Goal: Transaction & Acquisition: Purchase product/service

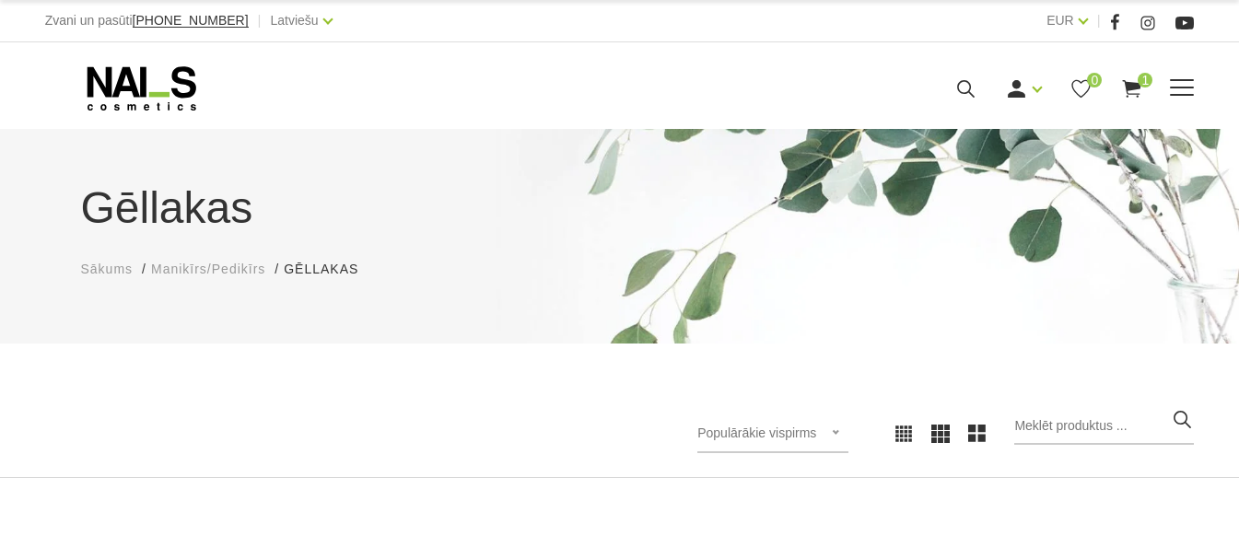
click at [0, 0] on link "Dažādi līdzekļi" at bounding box center [0, 0] width 0 height 0
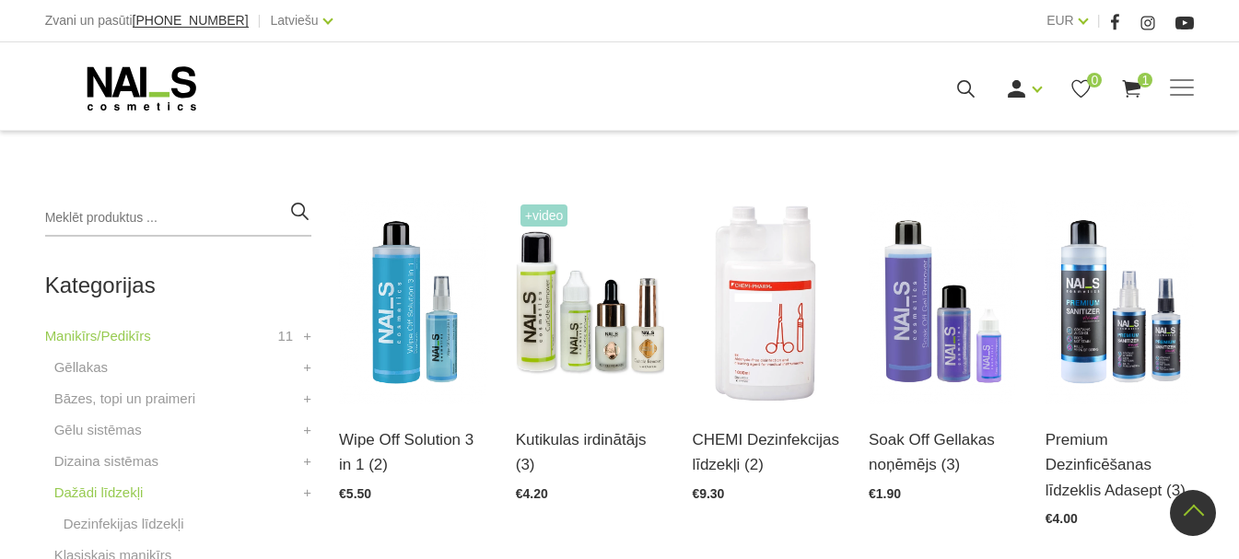
scroll to position [368, 0]
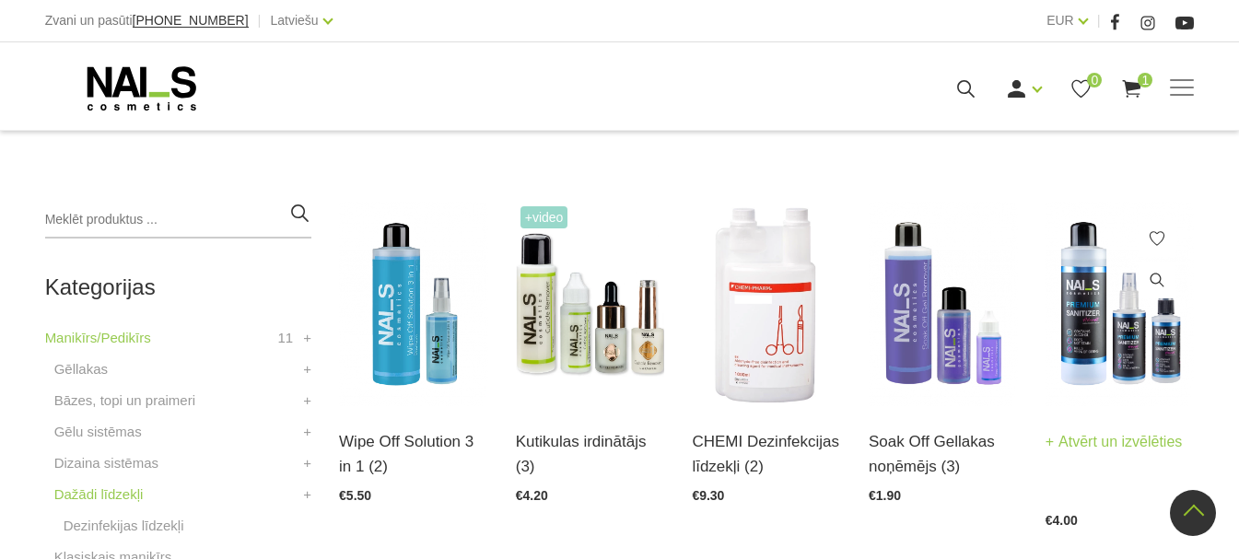
click at [1173, 369] on img at bounding box center [1119, 304] width 149 height 204
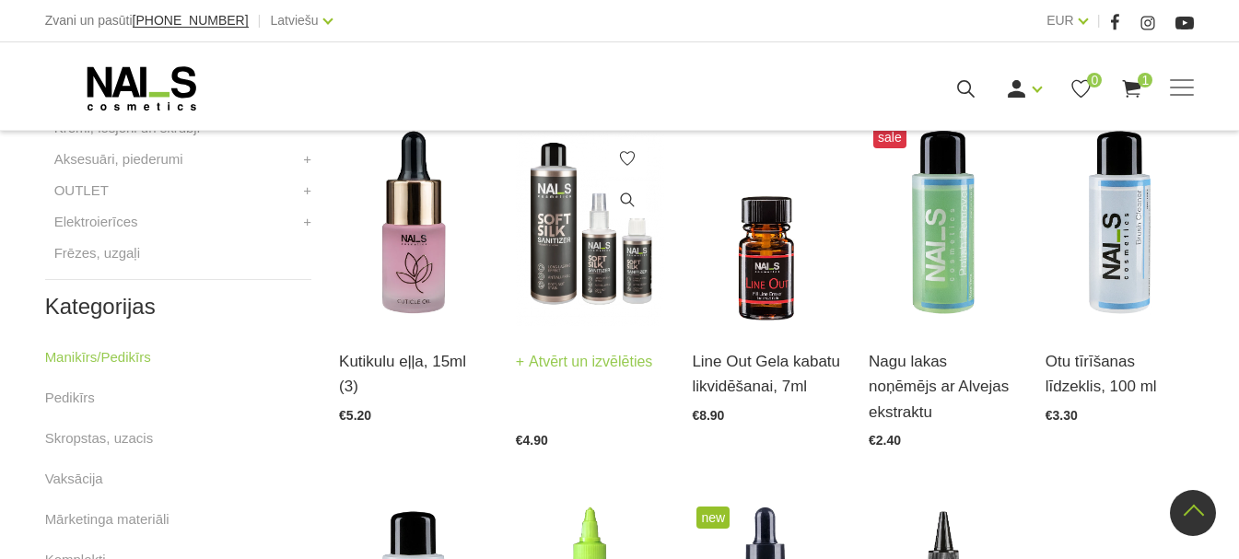
scroll to position [737, 0]
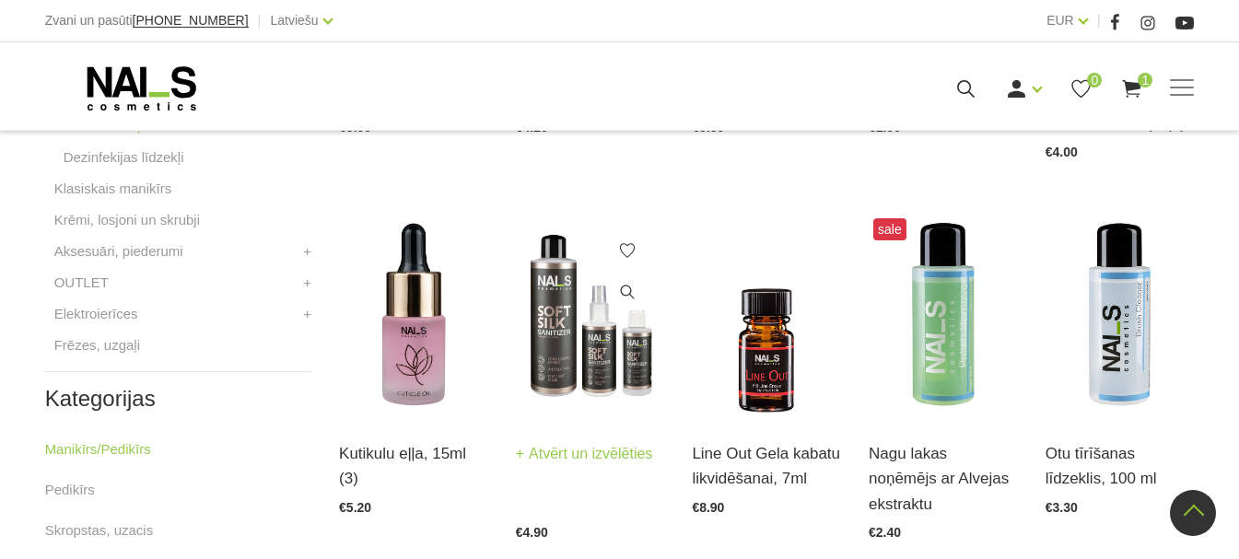
click at [602, 378] on img at bounding box center [590, 316] width 149 height 204
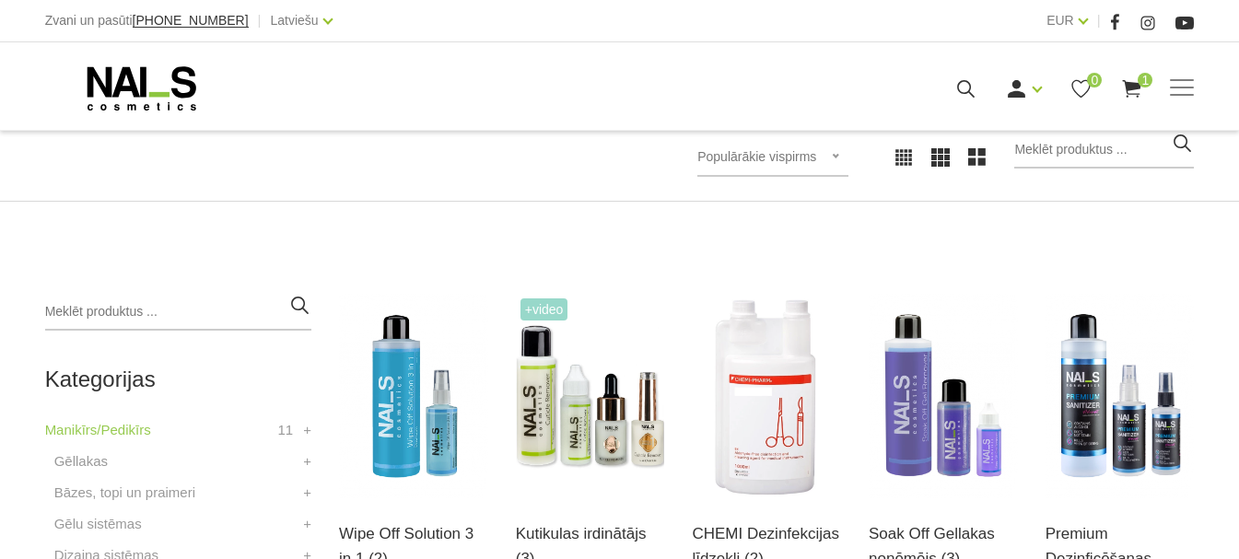
scroll to position [368, 0]
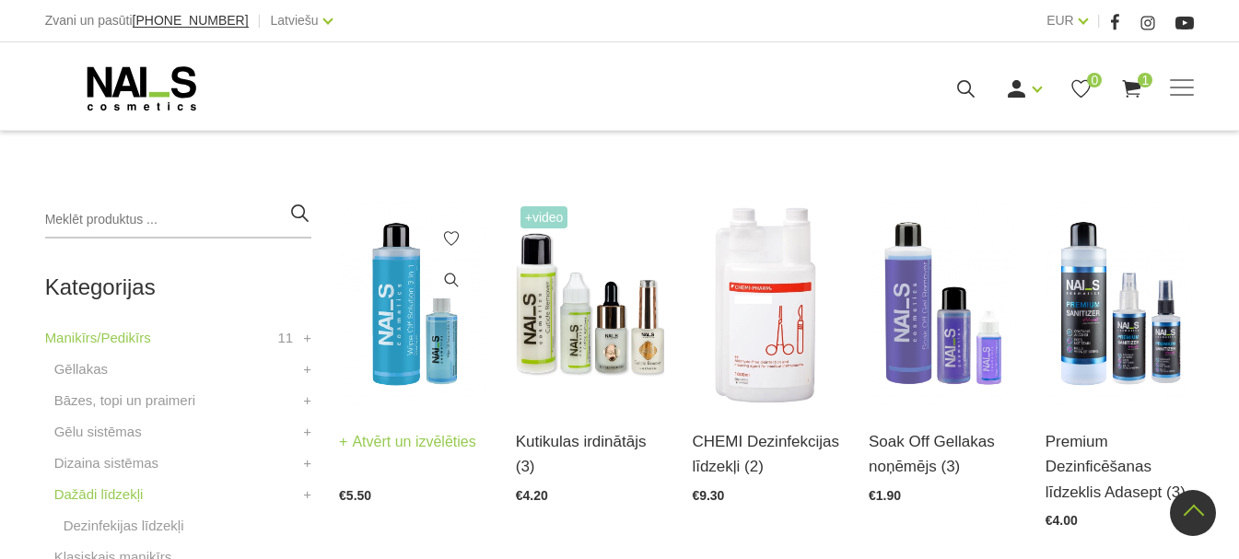
click at [396, 366] on img at bounding box center [413, 304] width 149 height 204
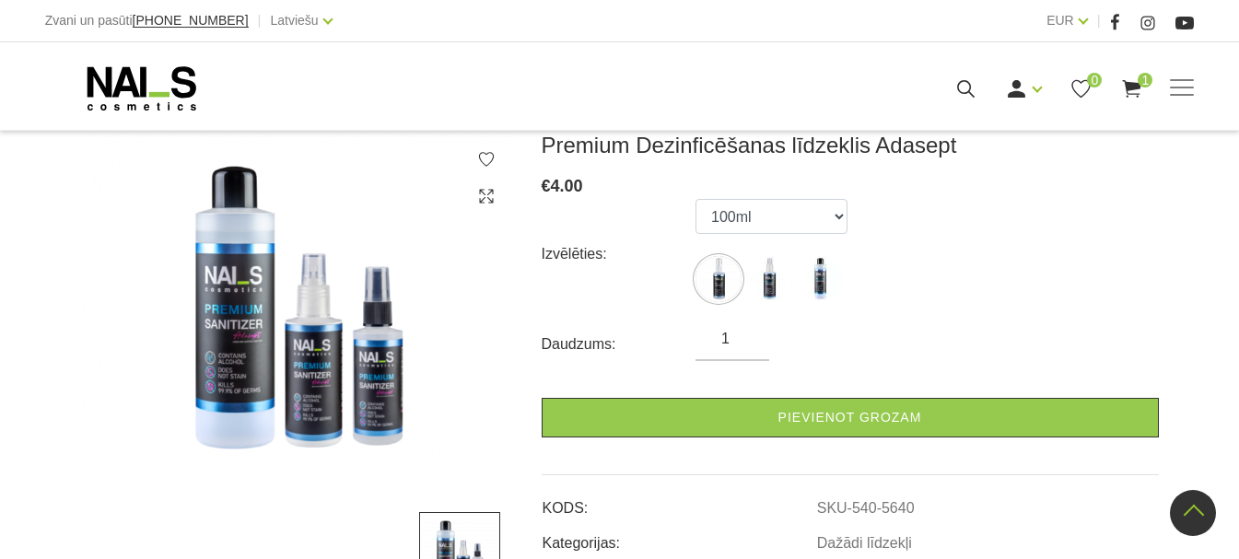
scroll to position [184, 0]
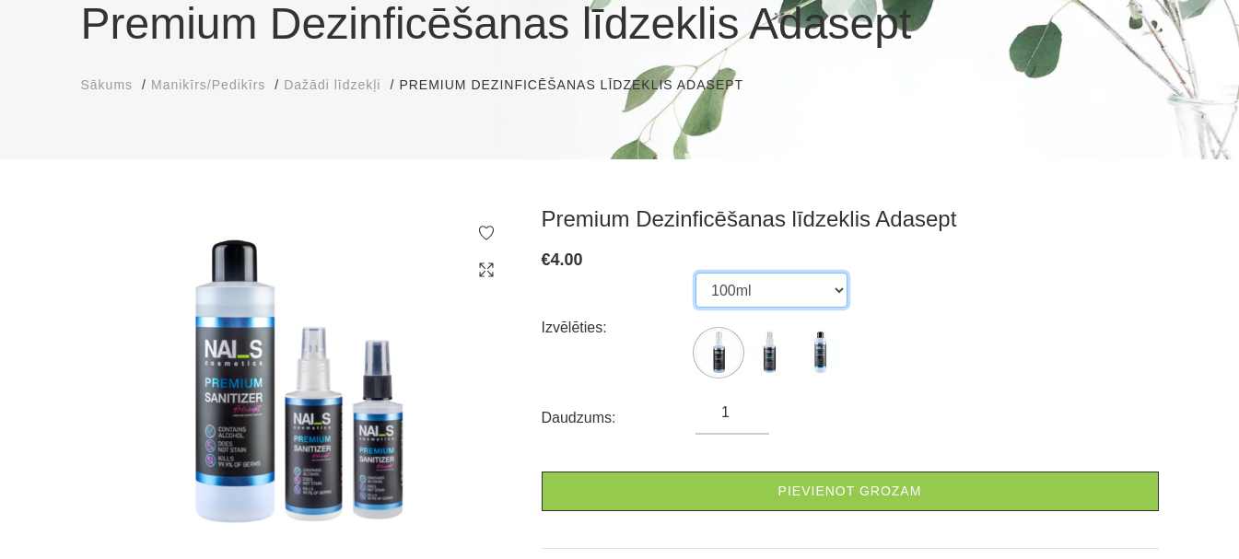
click at [804, 300] on select "100ml 150ml 500ml" at bounding box center [771, 290] width 152 height 35
select select "5641"
click at [695, 273] on select "100ml 150ml 500ml" at bounding box center [771, 290] width 152 height 35
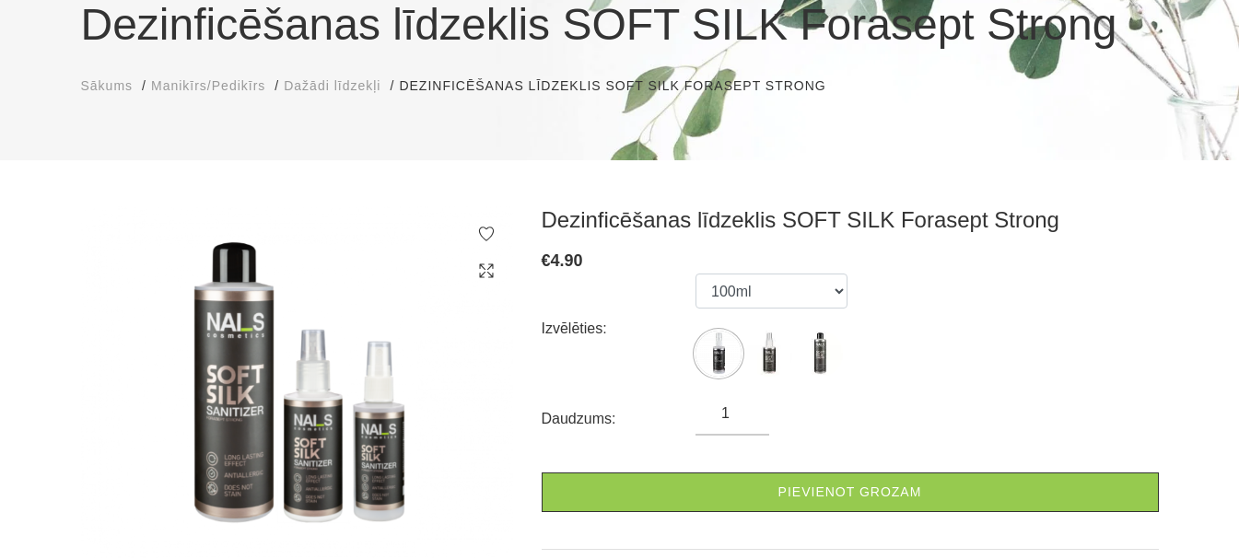
scroll to position [184, 0]
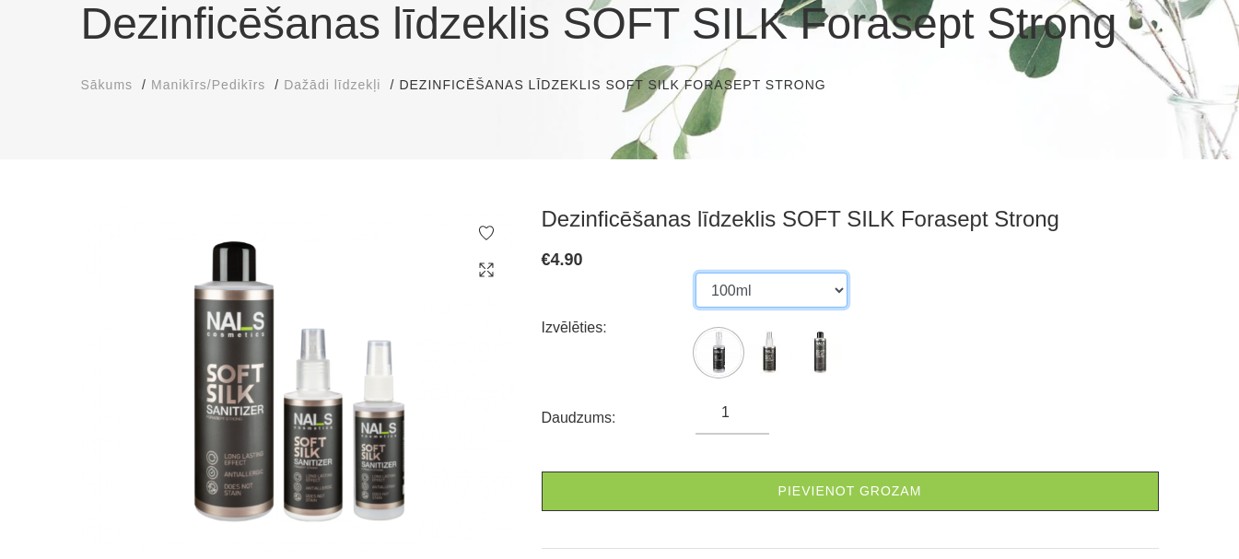
click at [763, 296] on select "100ml 150ml 500ml" at bounding box center [771, 290] width 152 height 35
select select "6002"
click at [695, 273] on select "100ml 150ml 500ml" at bounding box center [771, 290] width 152 height 35
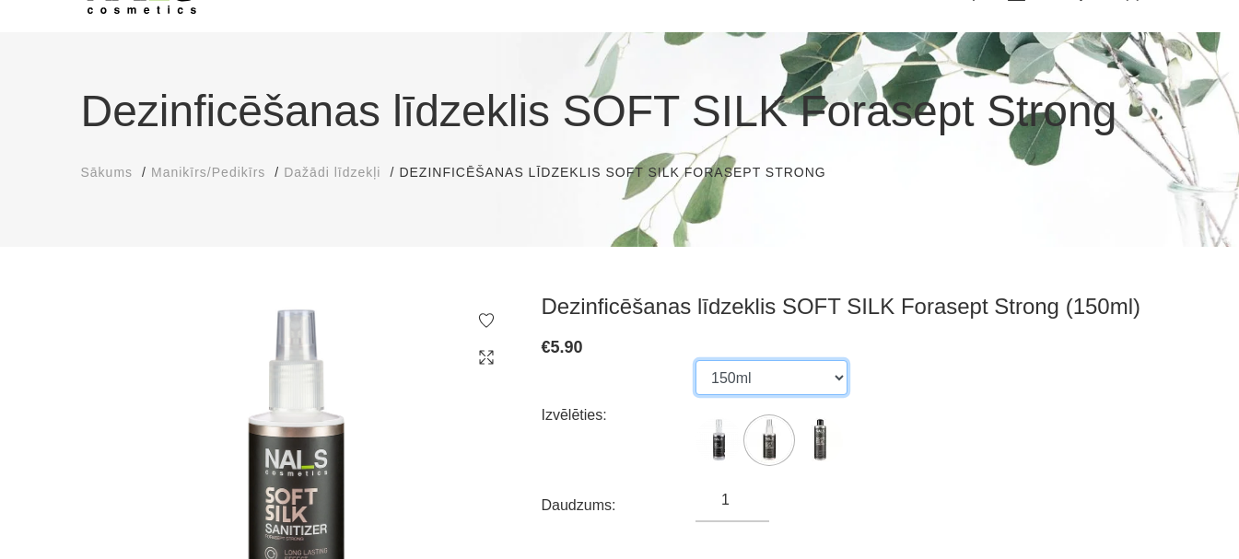
scroll to position [92, 0]
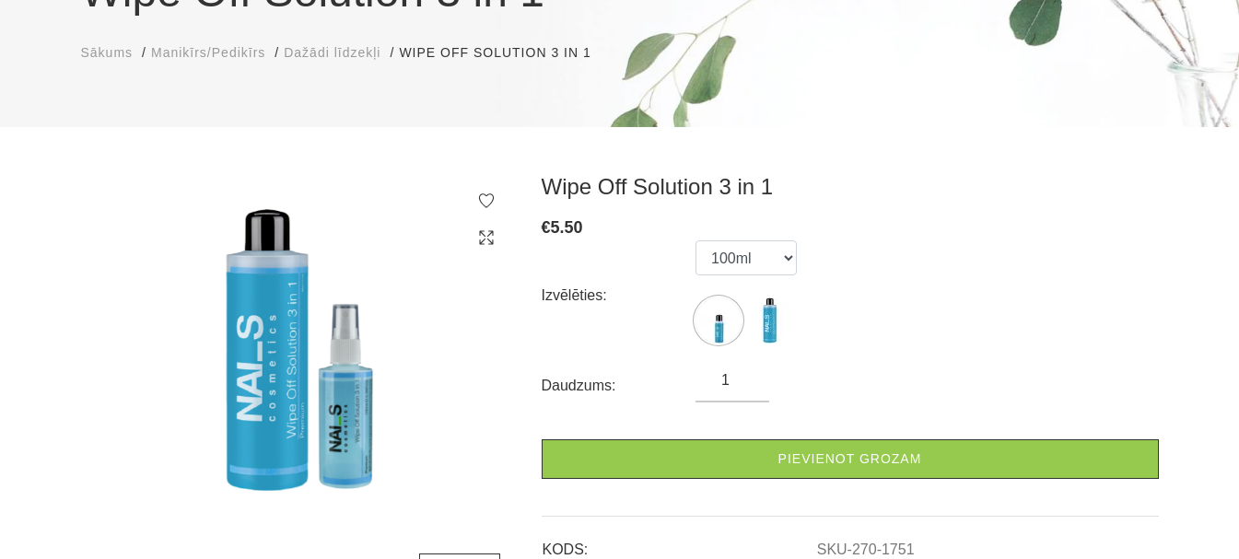
scroll to position [184, 0]
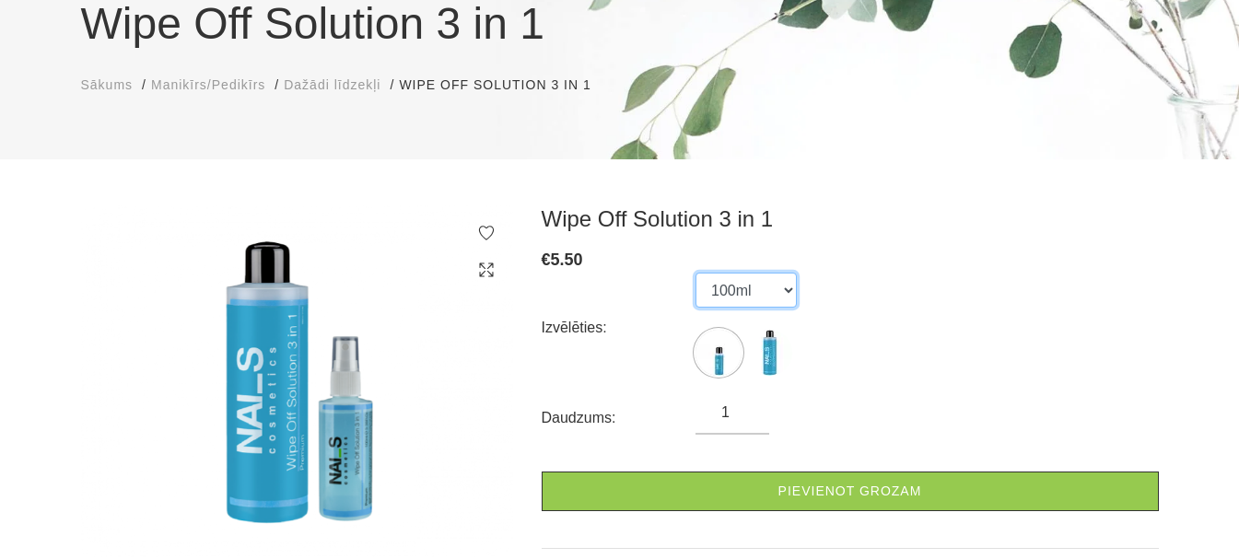
click at [732, 295] on select "100ml 500ml" at bounding box center [745, 290] width 101 height 35
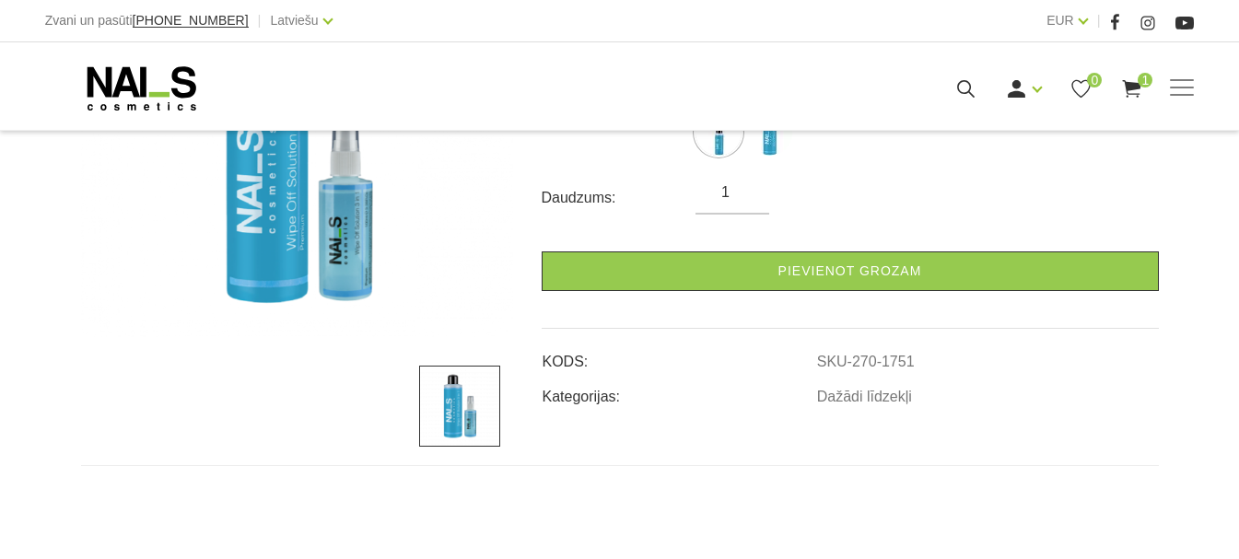
scroll to position [460, 0]
